Goal: Task Accomplishment & Management: Complete application form

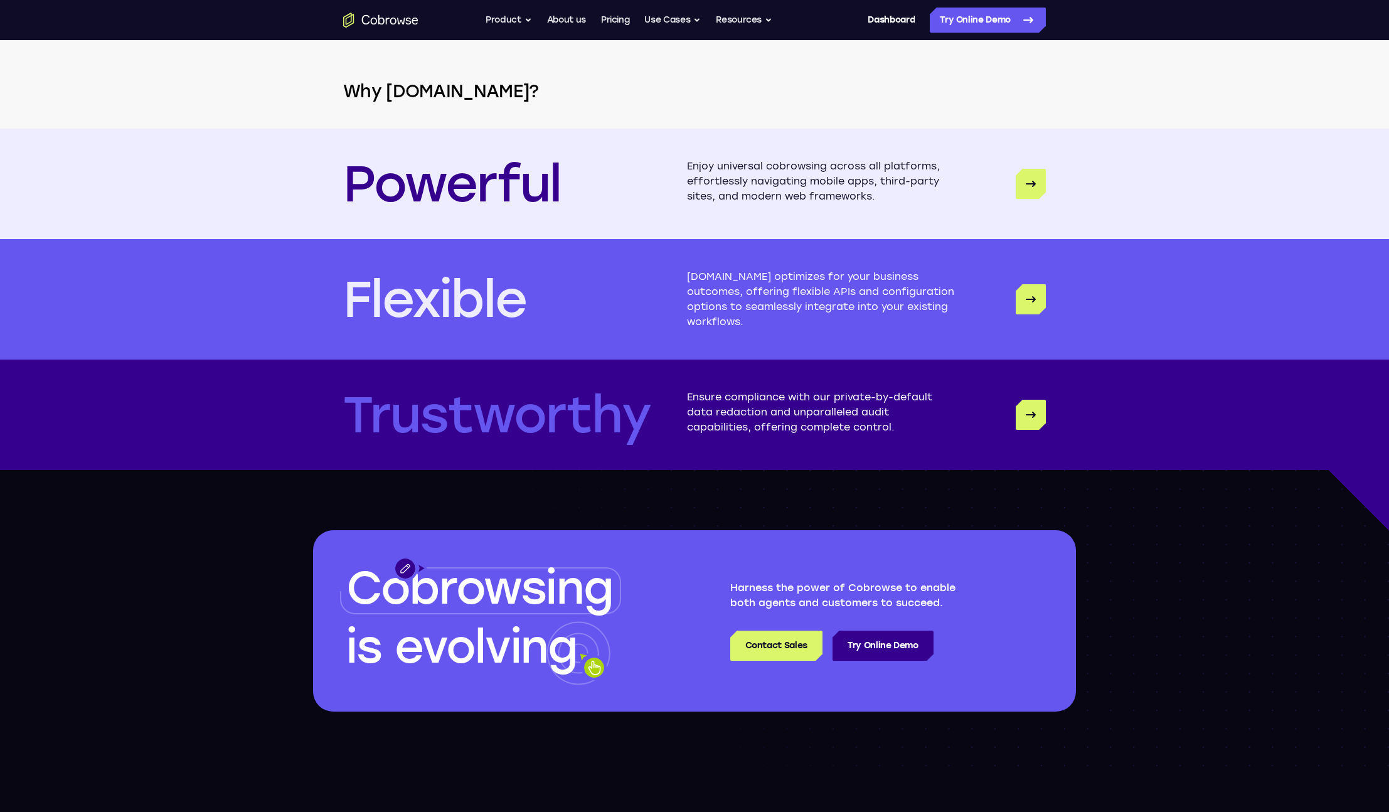
scroll to position [3586, 0]
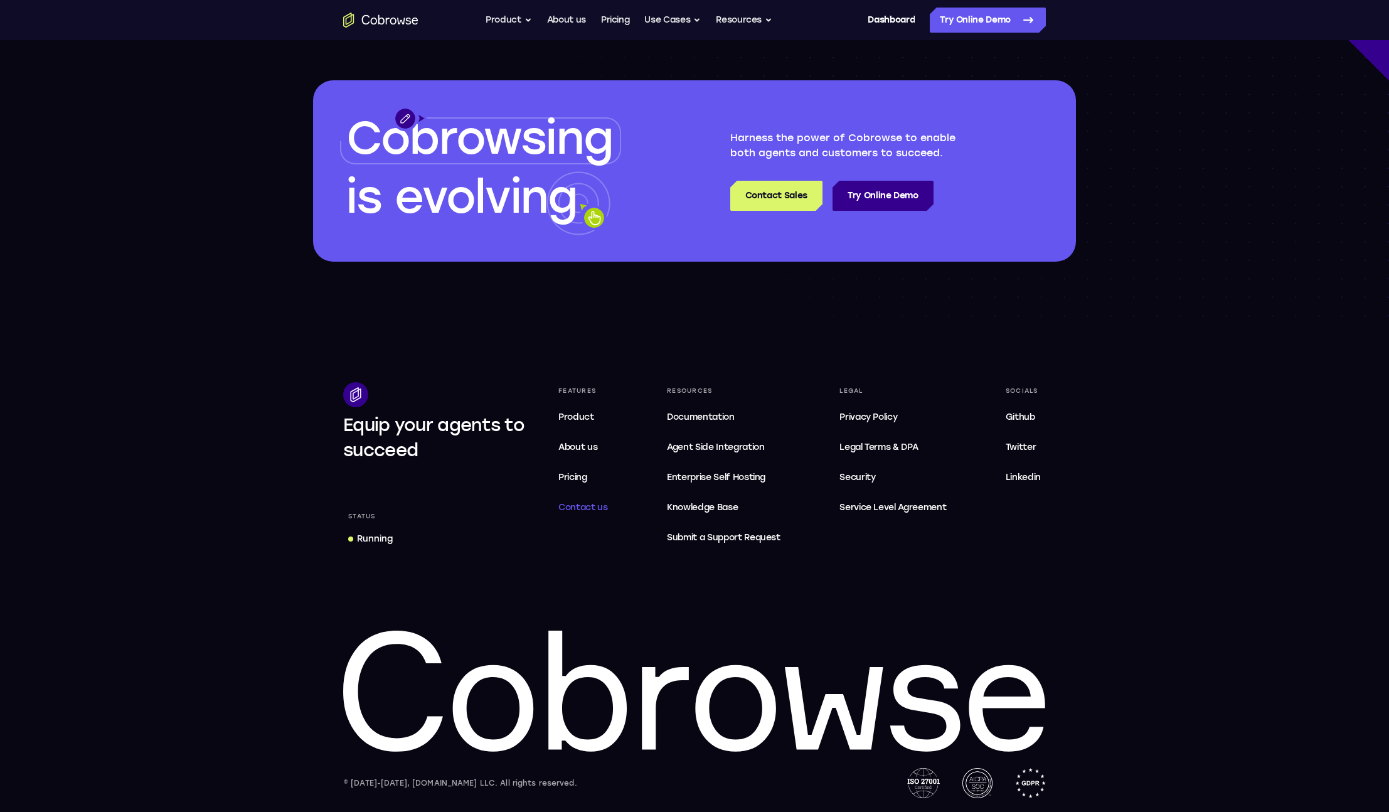
click at [611, 496] on link "Contact us" at bounding box center [583, 507] width 60 height 25
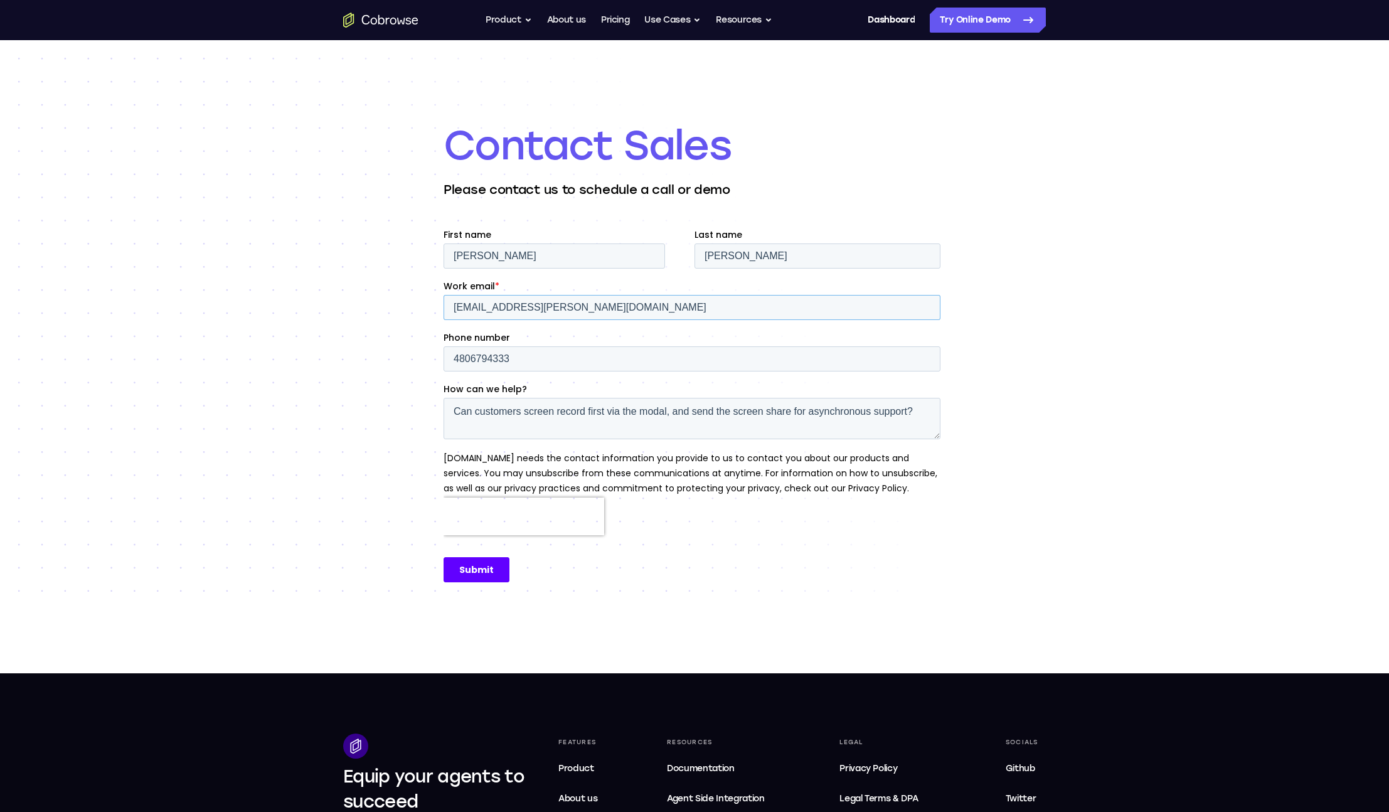
click at [517, 300] on input "support@rousu.io" at bounding box center [692, 307] width 497 height 25
click at [541, 366] on input "4806794333" at bounding box center [692, 358] width 497 height 25
click at [840, 435] on textarea "Can customers screen record first via the modal, and send the screen share for …" at bounding box center [692, 418] width 497 height 41
drag, startPoint x: 920, startPoint y: 412, endPoint x: 204, endPoint y: 374, distance: 717.0
click at [444, 374] on html "First name Phillip Last name Rousu Work email * support@rousu.io Phone number 4…" at bounding box center [695, 416] width 502 height 376
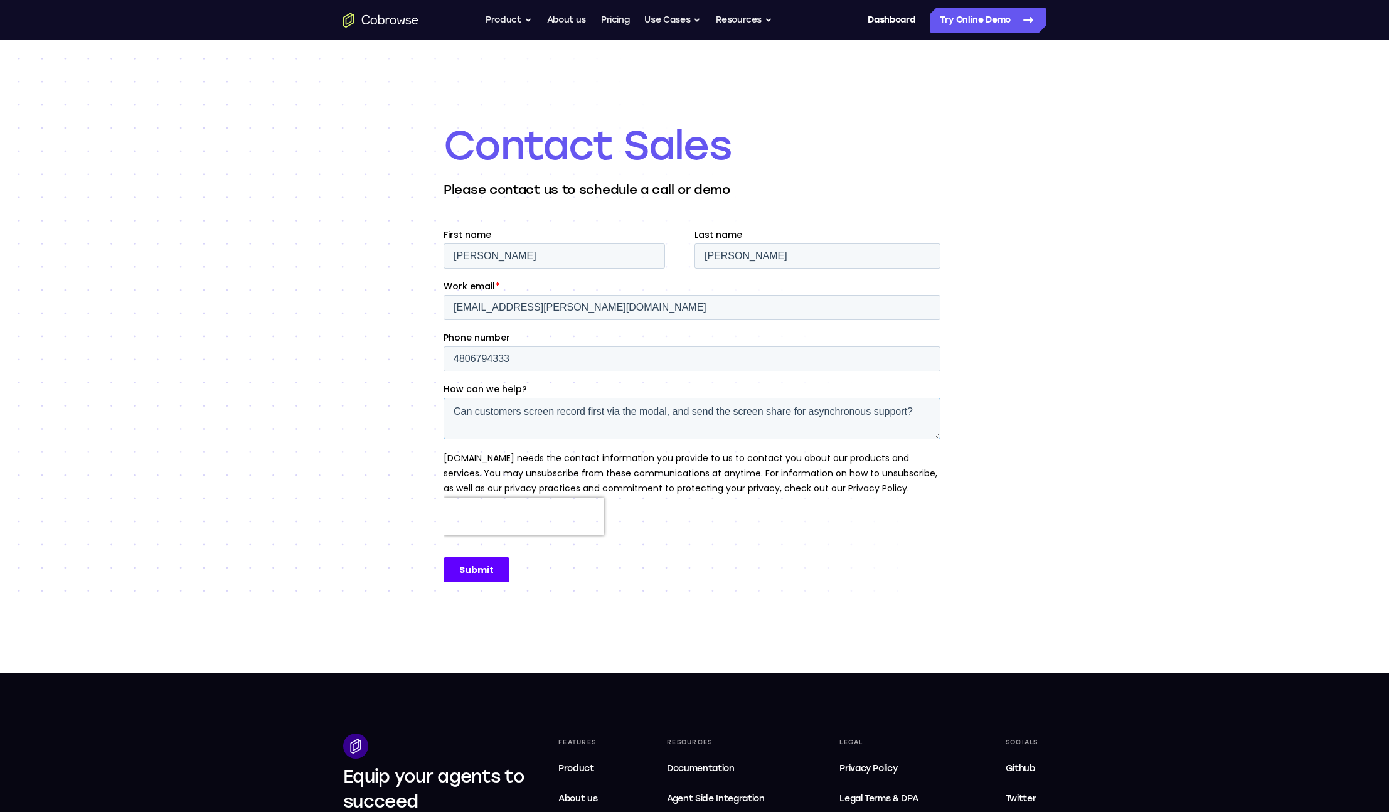
paste textarea "hey do you guys have an affiliate program? ie recurring commissions on clients …"
type textarea "hey do you guys have an affiliate program? ie recurring commissions on clients …"
click at [484, 582] on div "Submit" at bounding box center [695, 570] width 502 height 46
click at [457, 572] on input "Submit" at bounding box center [477, 569] width 66 height 25
